Goal: Information Seeking & Learning: Check status

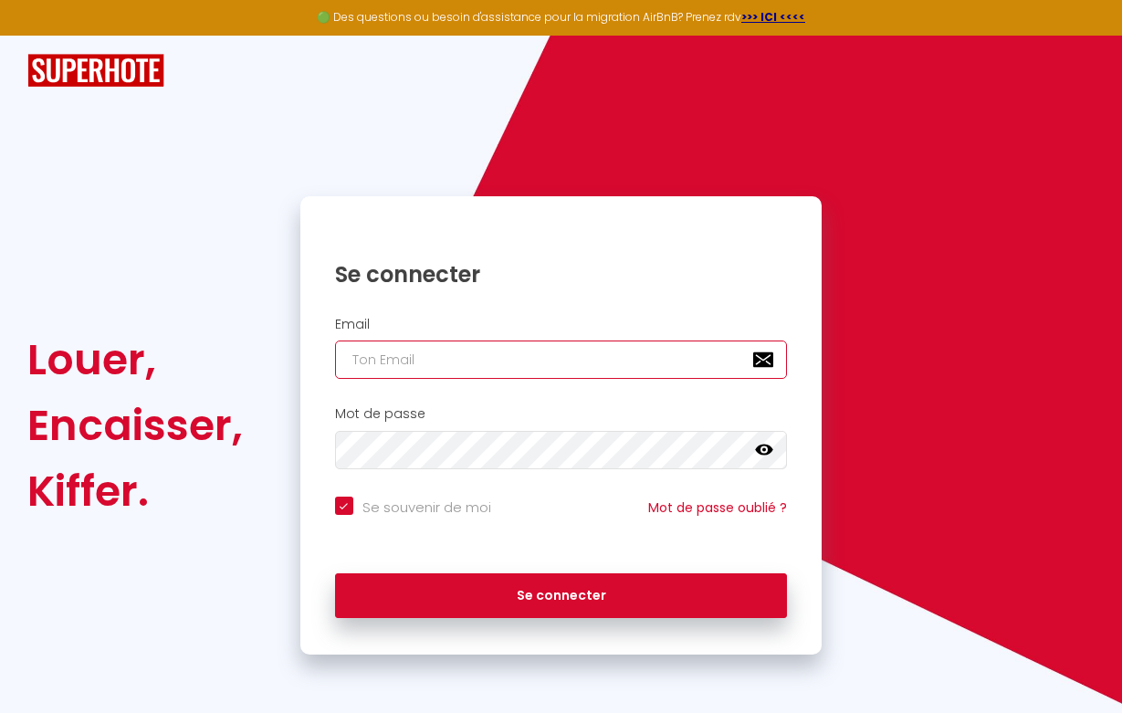
type input "[EMAIL_ADDRESS][DOMAIN_NAME]"
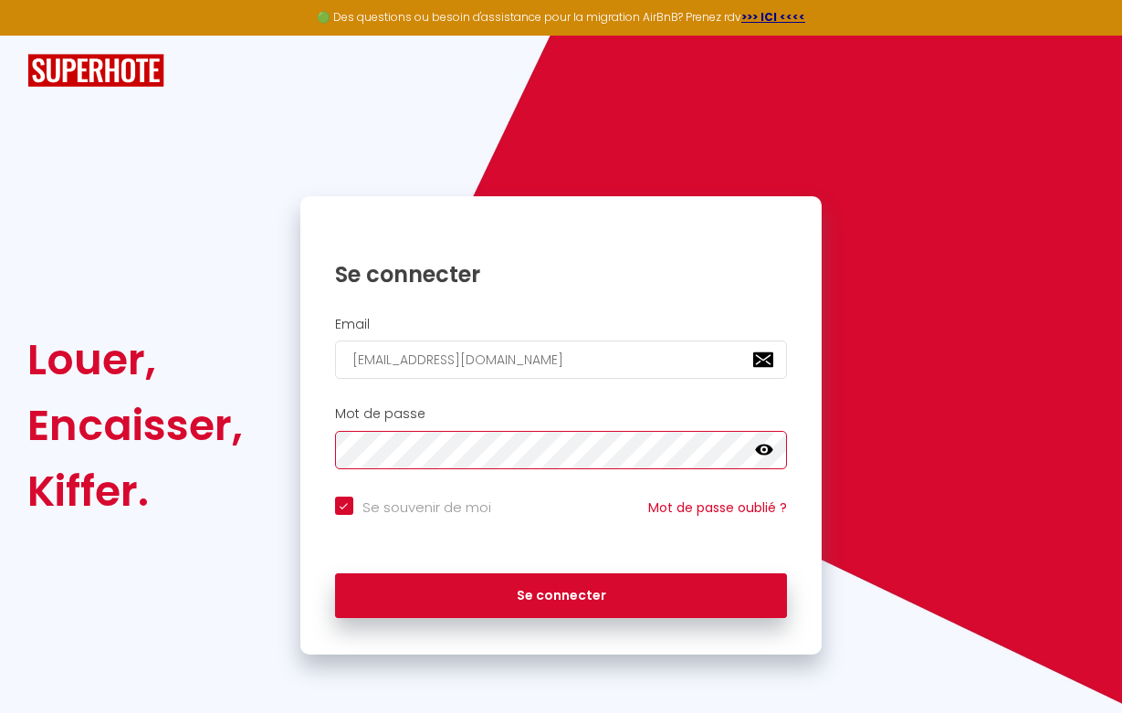
click at [560, 592] on button "Se connecter" at bounding box center [561, 596] width 453 height 46
checkbox input "true"
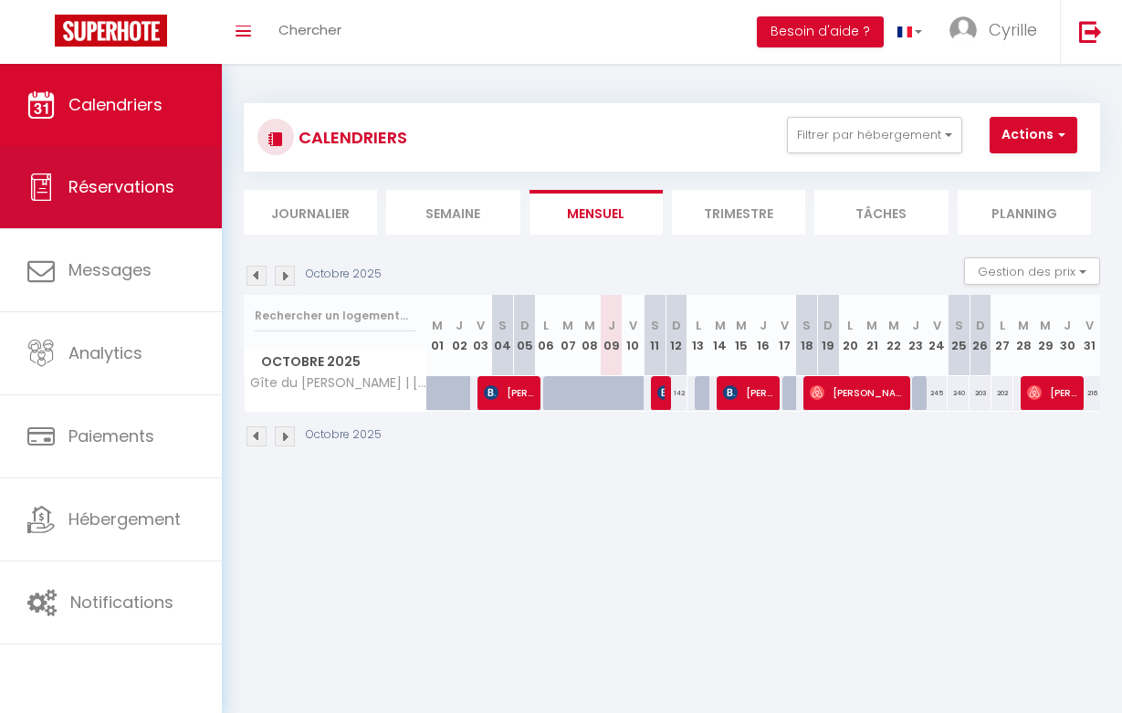
click at [130, 199] on link "Réservations" at bounding box center [111, 187] width 222 height 82
select select "not_cancelled"
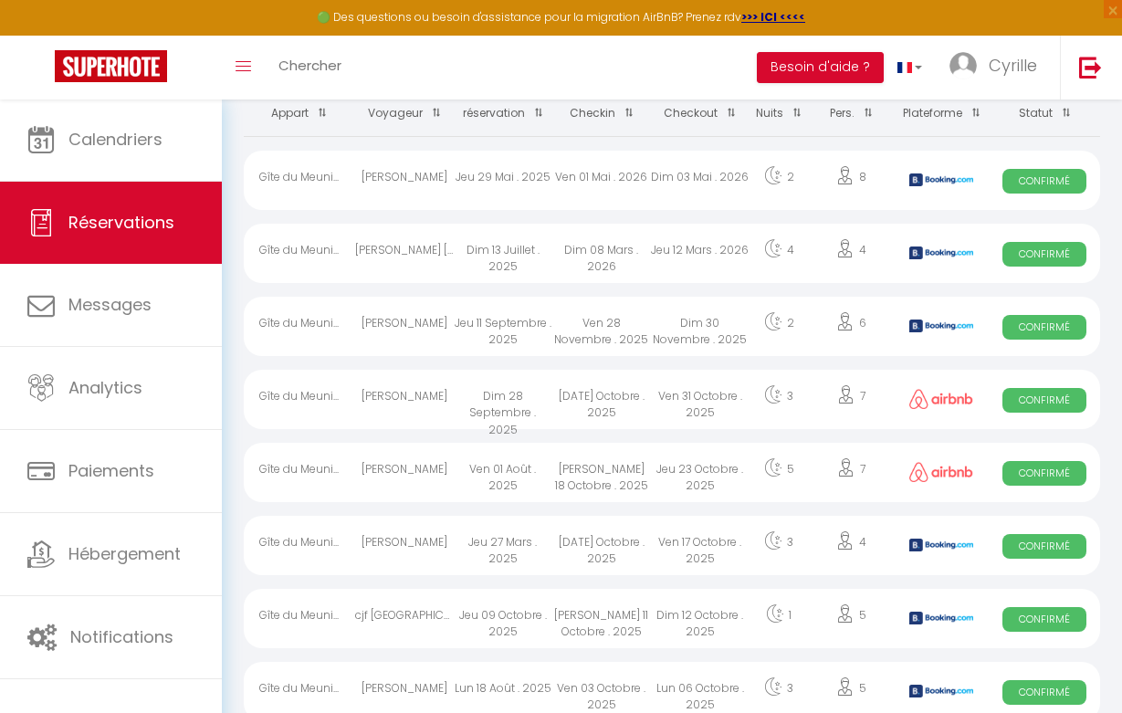
scroll to position [151, 0]
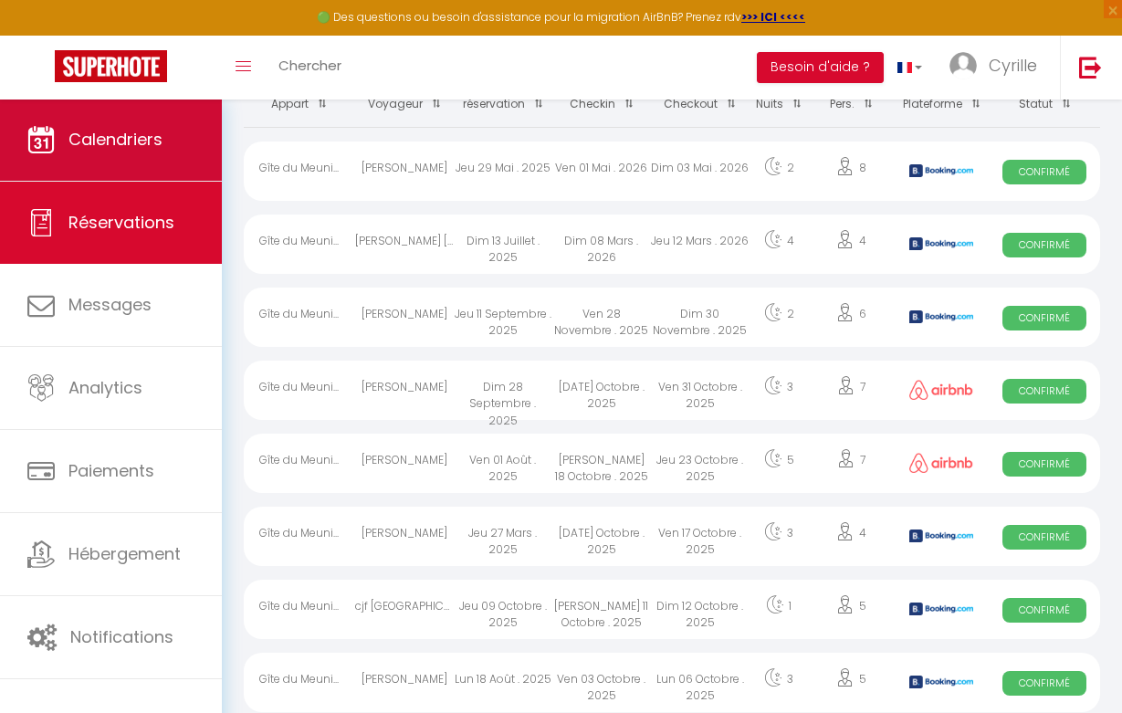
click at [131, 149] on span "Calendriers" at bounding box center [115, 139] width 94 height 23
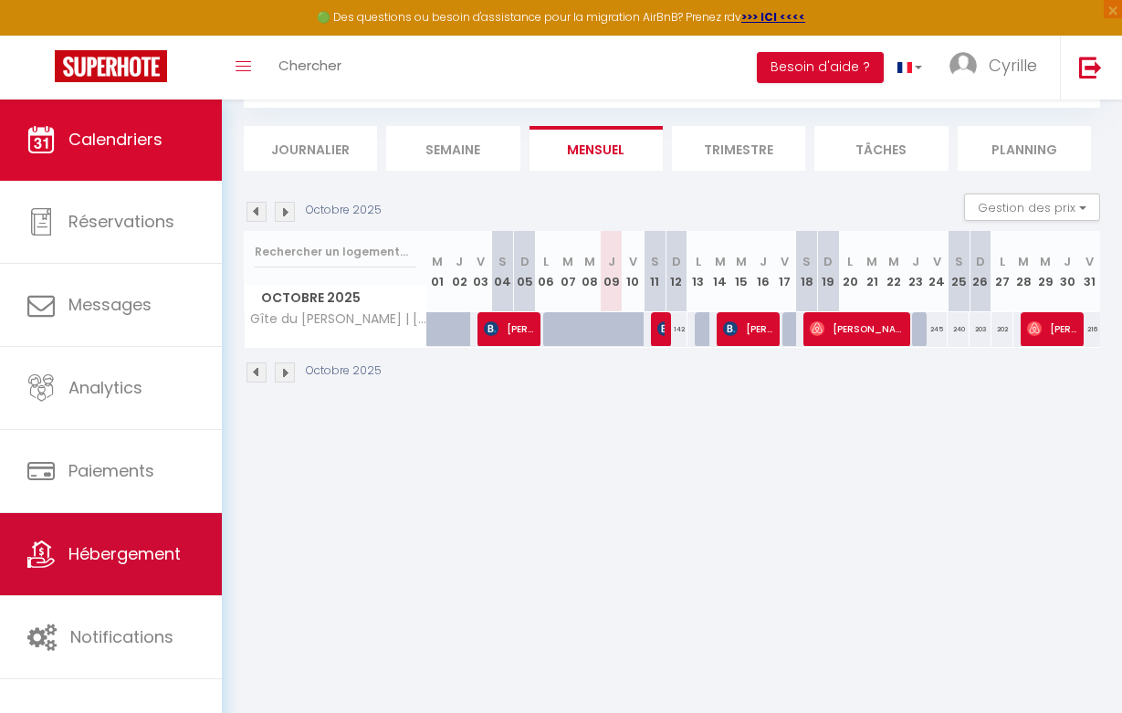
scroll to position [99, 0]
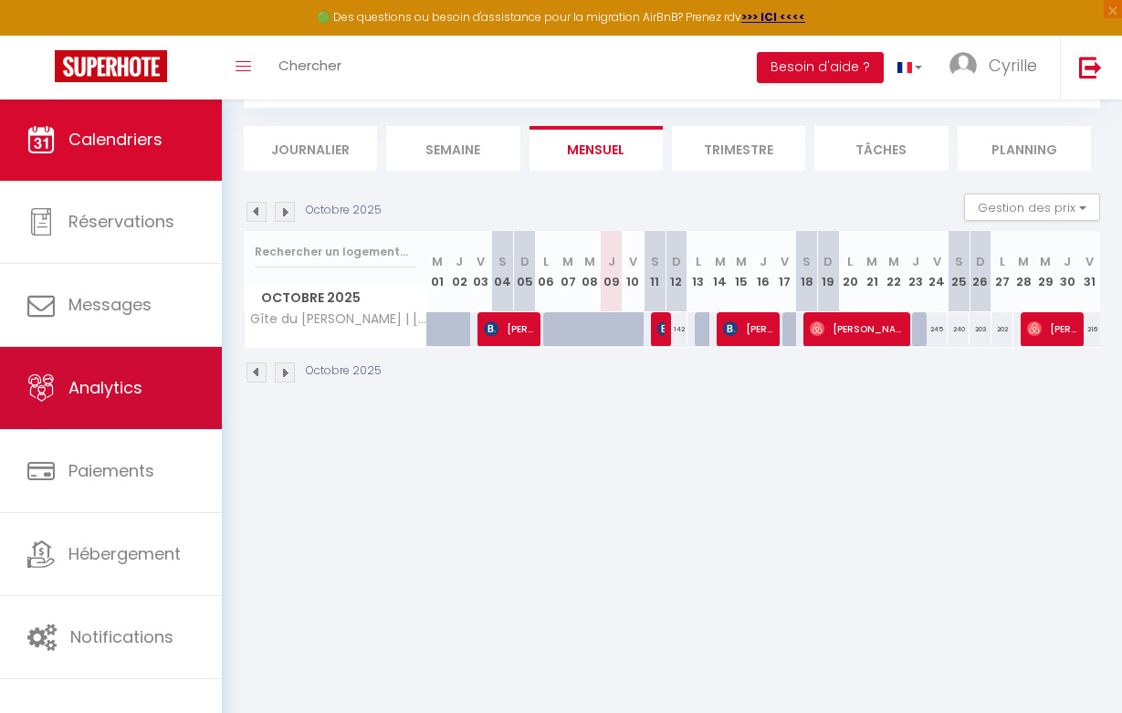
click at [126, 420] on link "Analytics" at bounding box center [111, 388] width 222 height 82
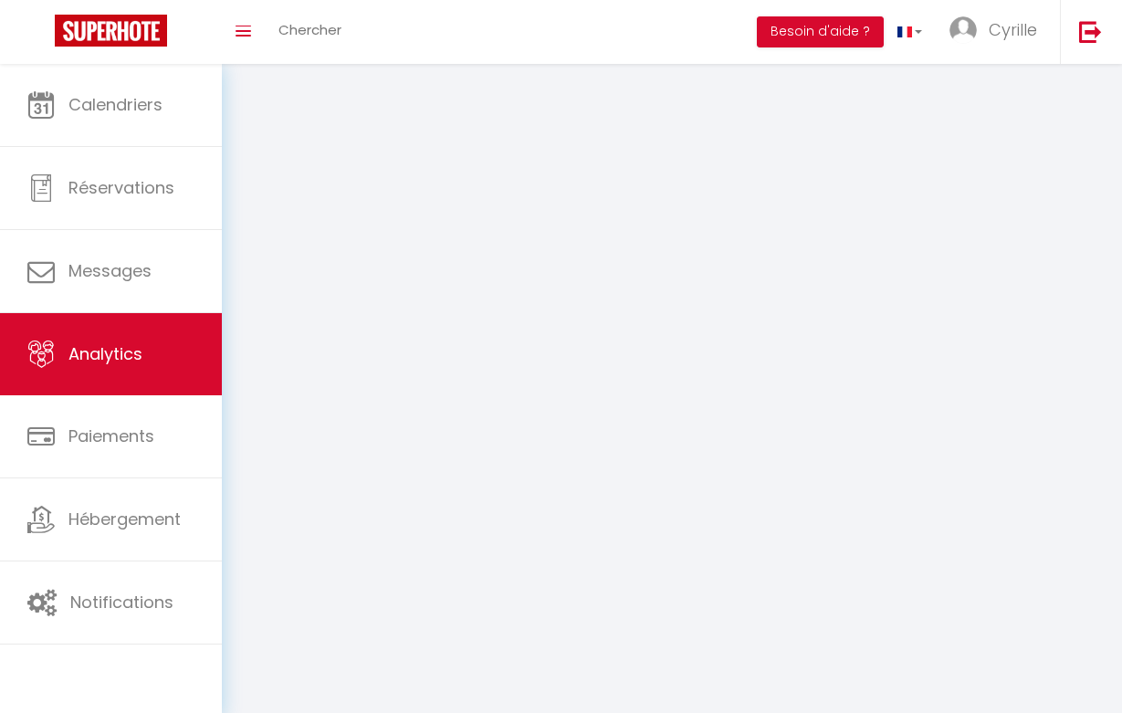
select select "2025"
select select "10"
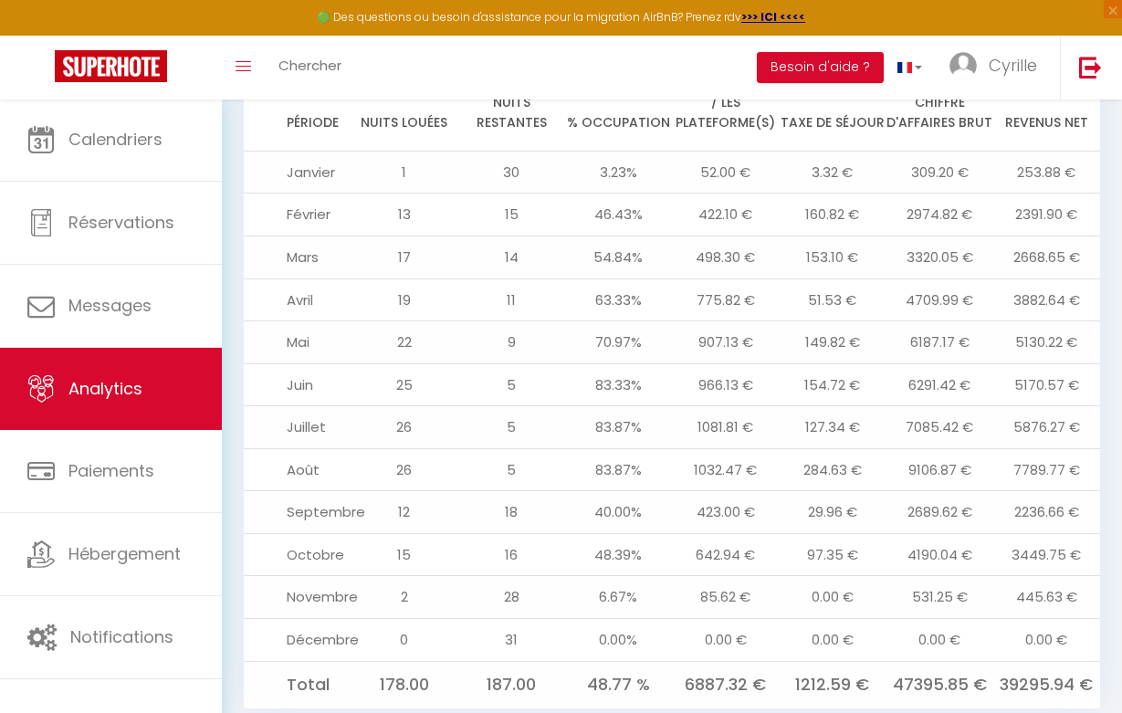
scroll to position [2011, 0]
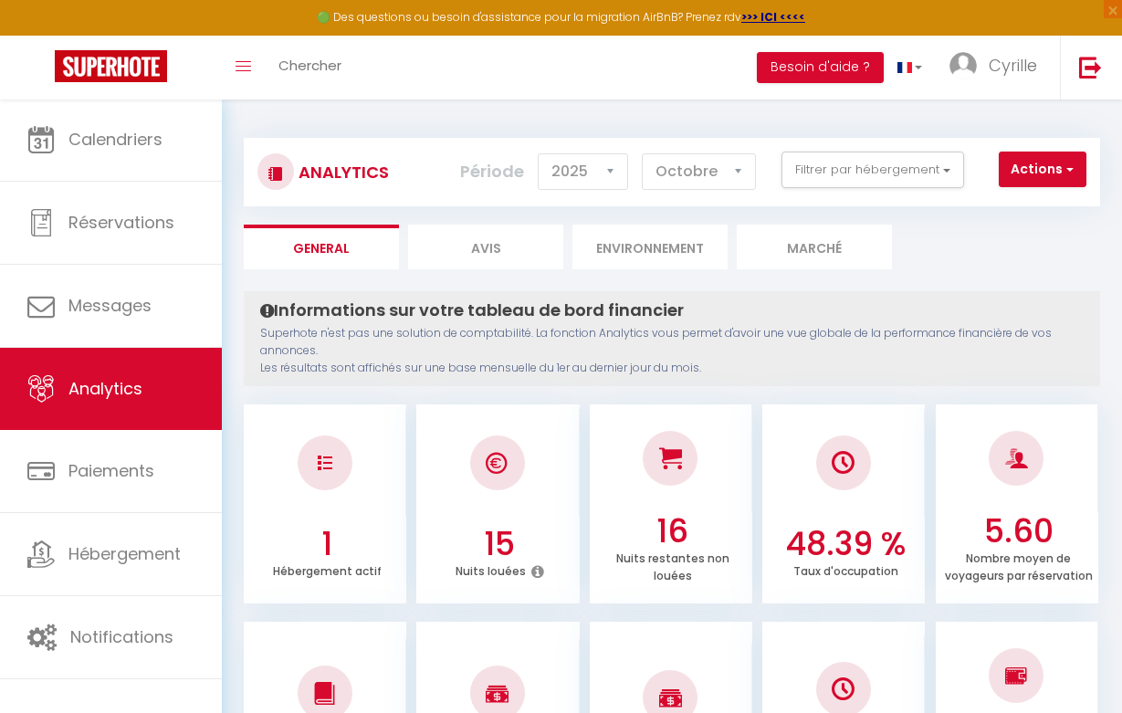
select select "2025"
select select "10"
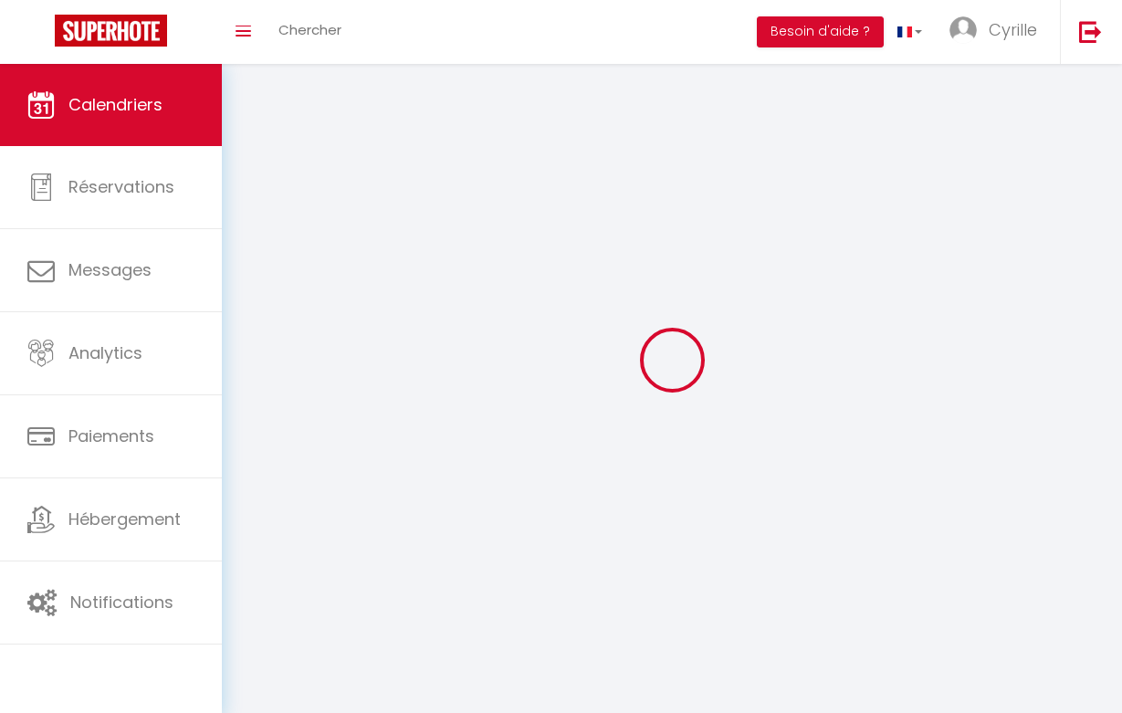
scroll to position [64, 0]
